Goal: Browse casually: Explore the website without a specific task or goal

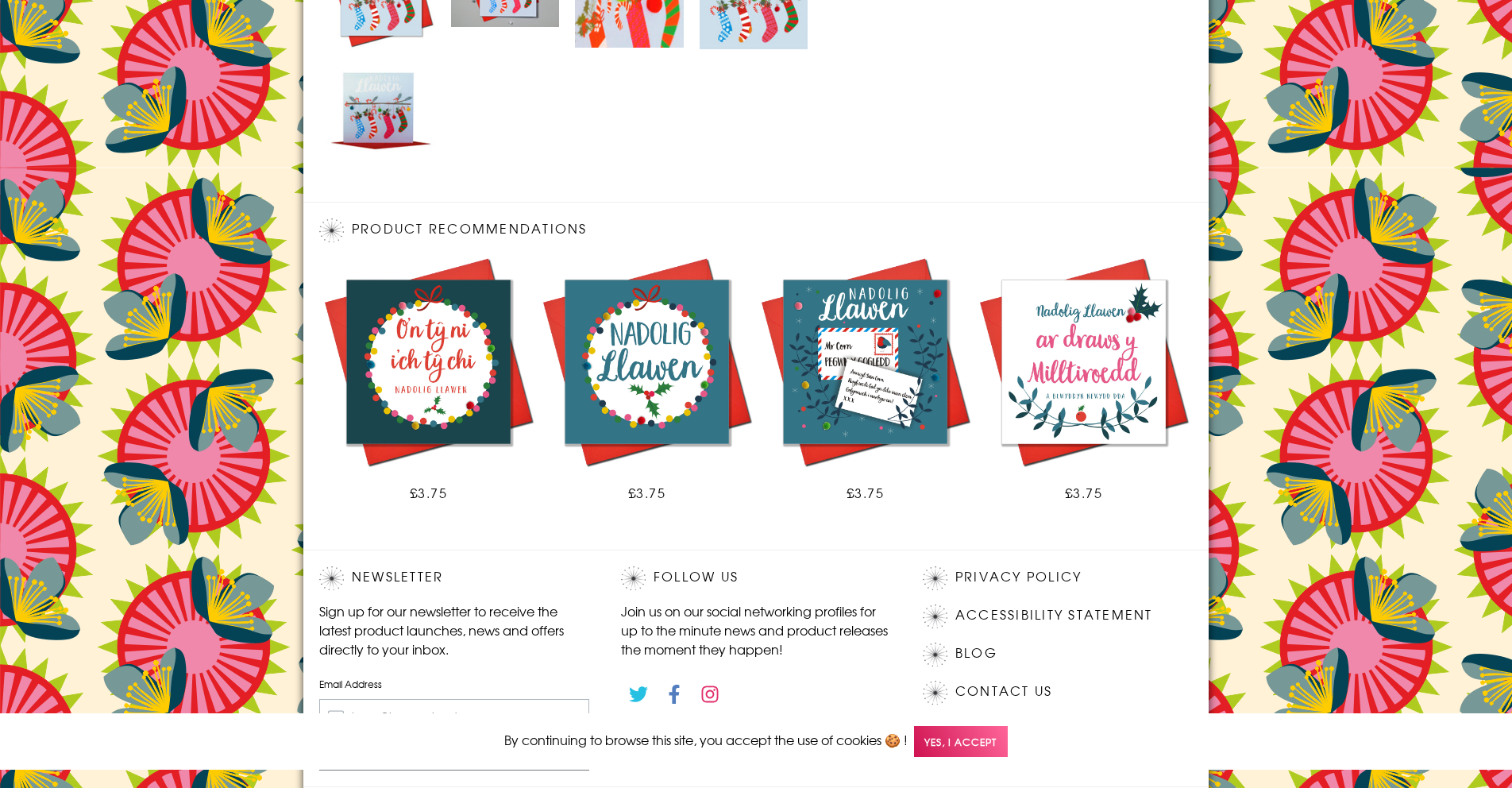
scroll to position [956, 0]
